Goal: Ask a question

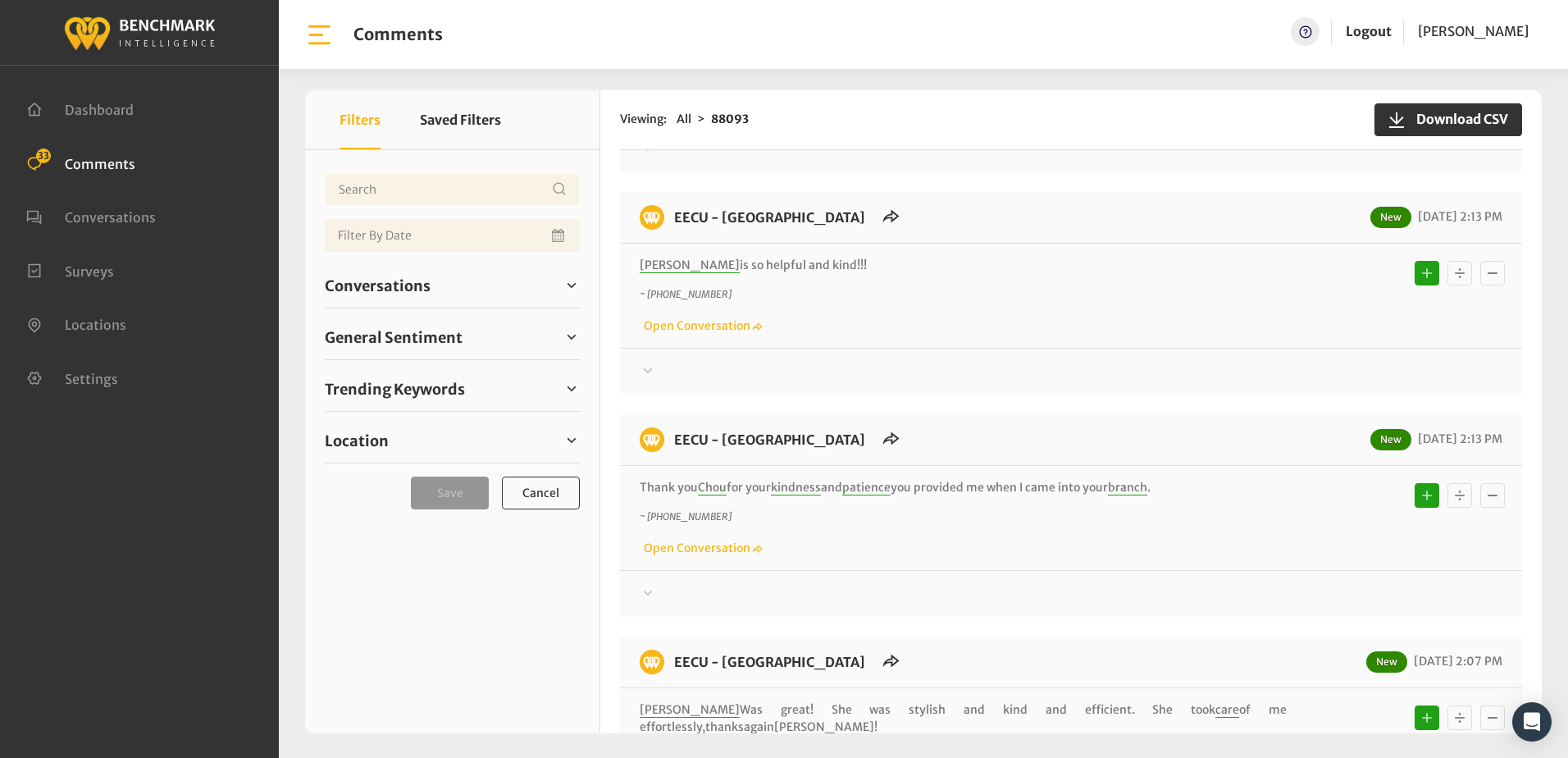
scroll to position [328, 0]
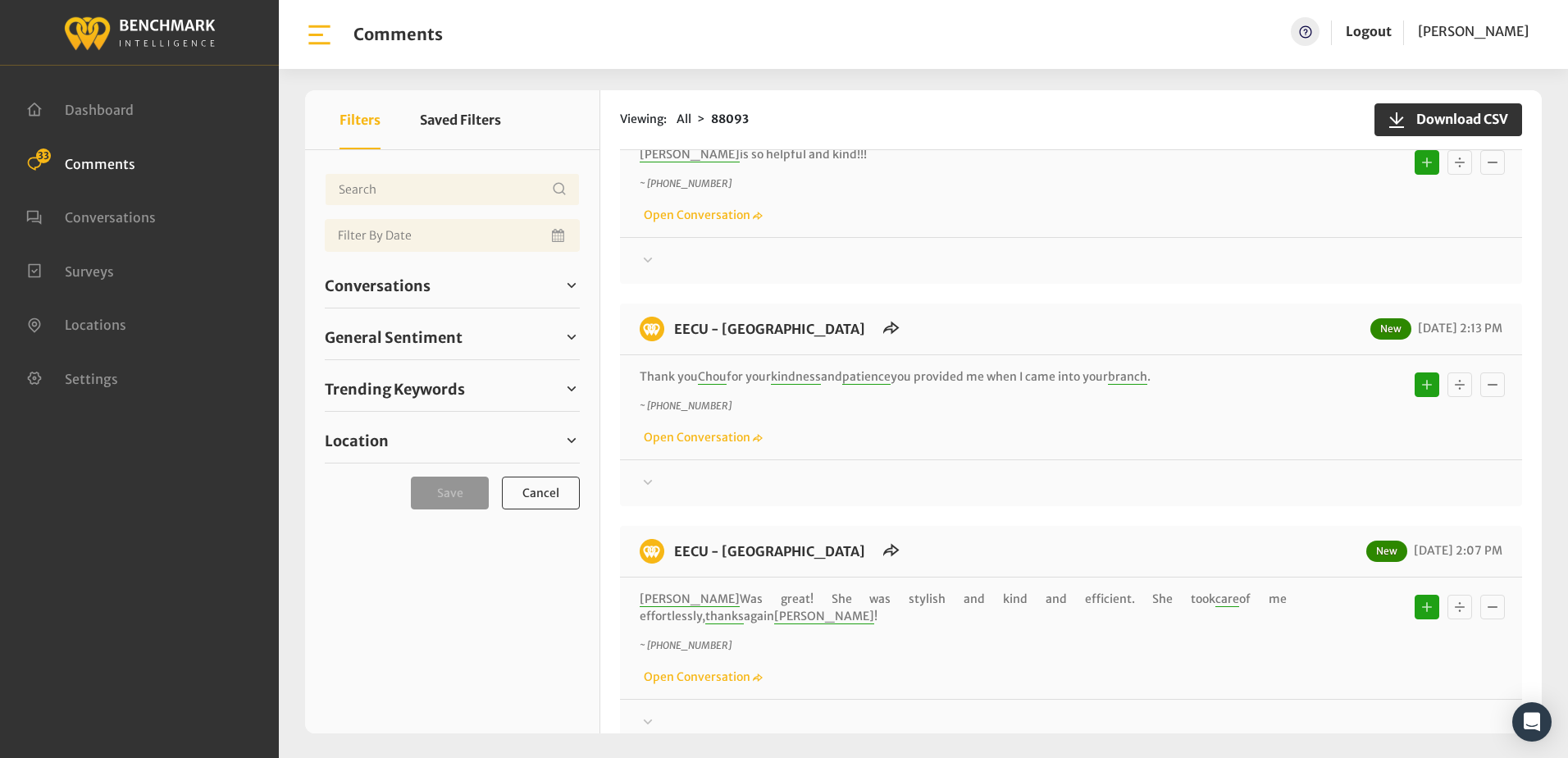
click at [1015, 48] on div at bounding box center [1070, 38] width 862 height 20
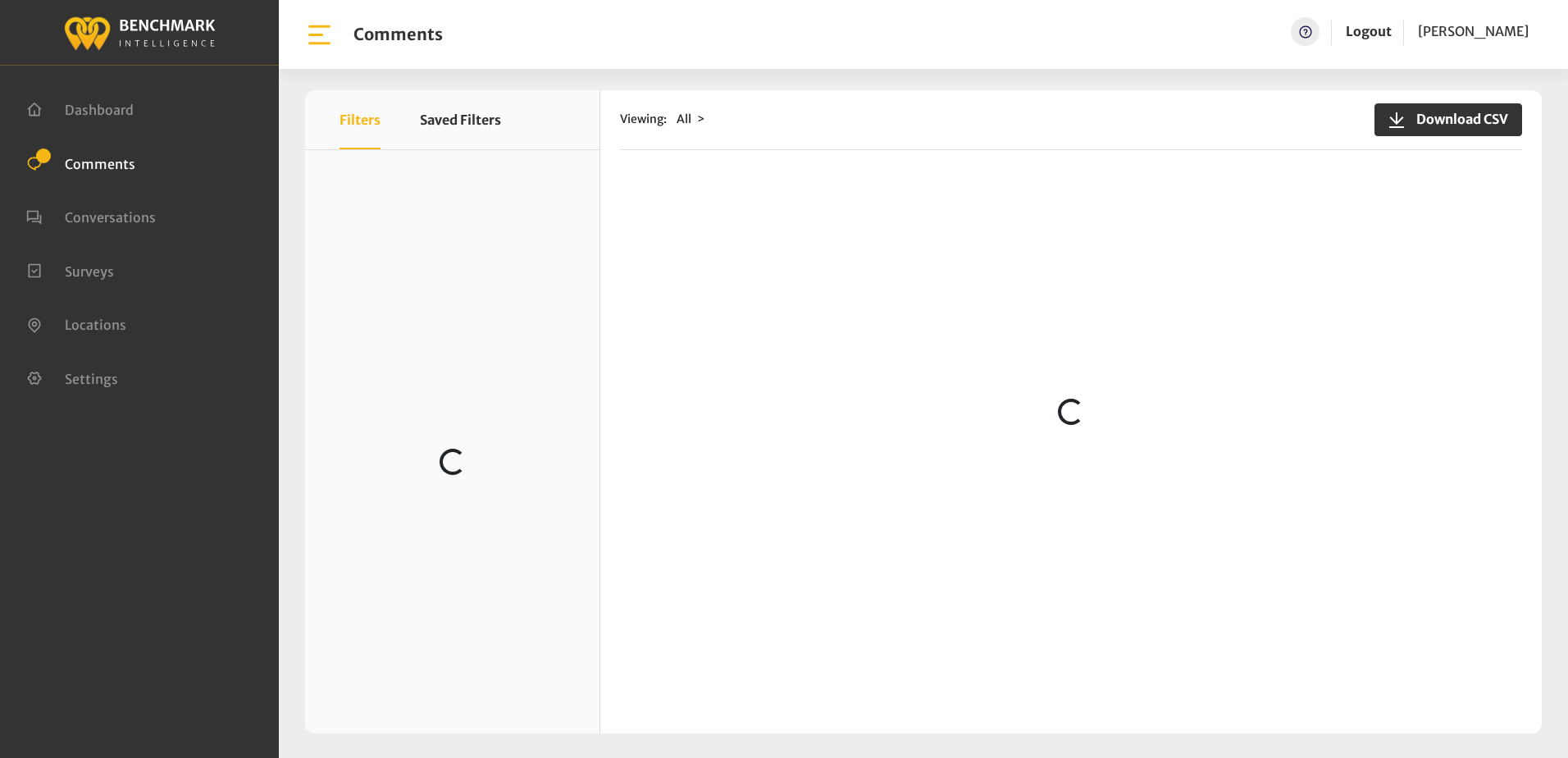
scroll to position [1312, 0]
